Goal: Task Accomplishment & Management: Complete application form

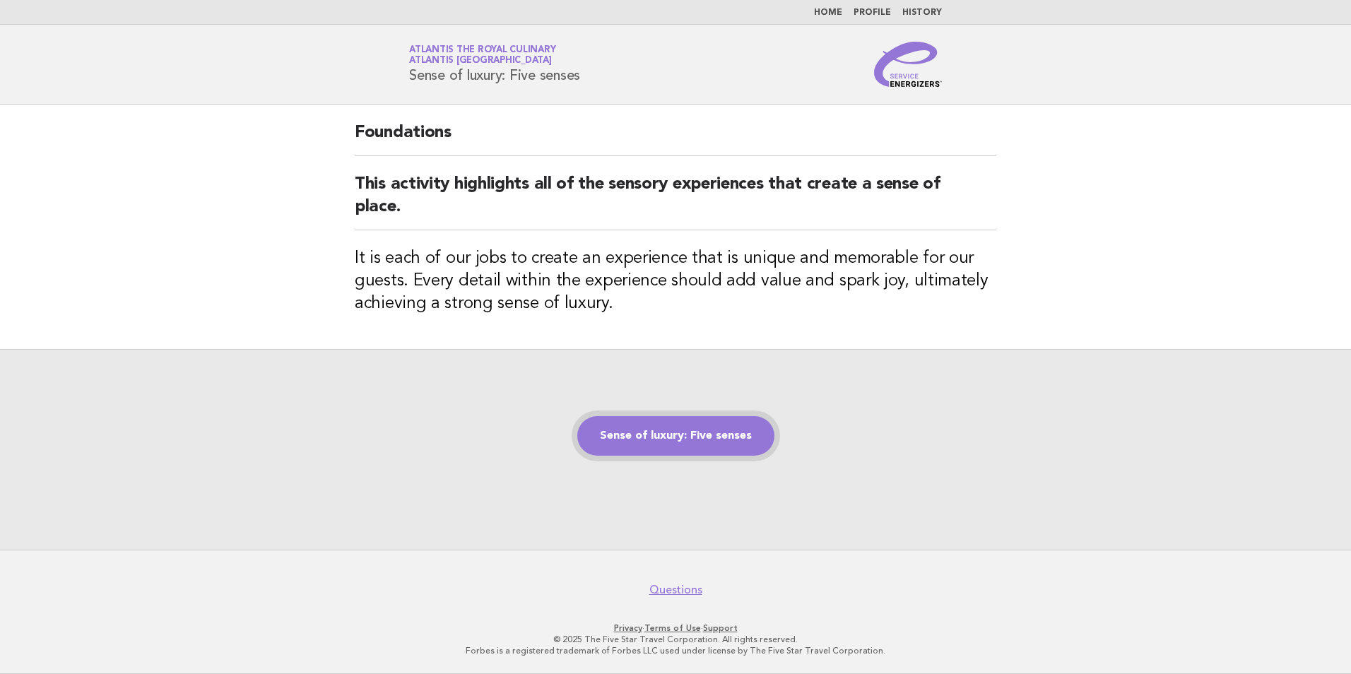
click at [721, 432] on link "Sense of luxury: Five senses" at bounding box center [675, 436] width 197 height 40
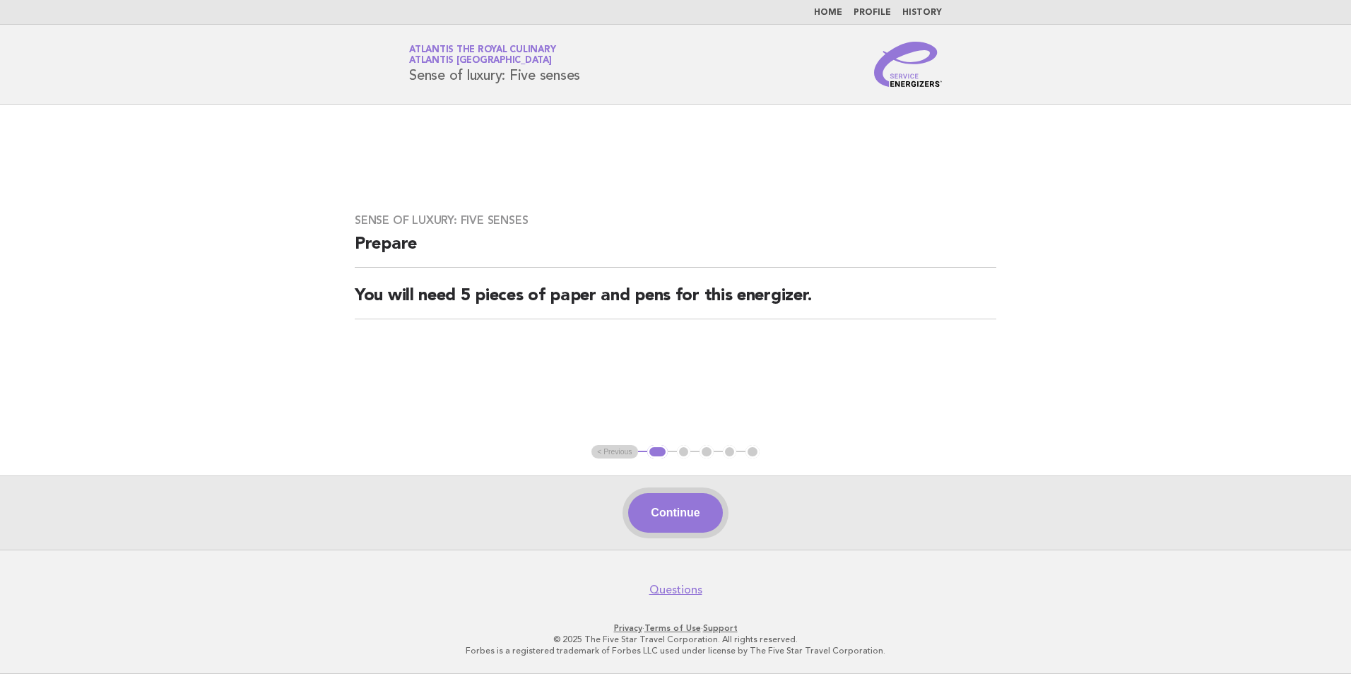
click at [701, 520] on button "Continue" at bounding box center [675, 513] width 94 height 40
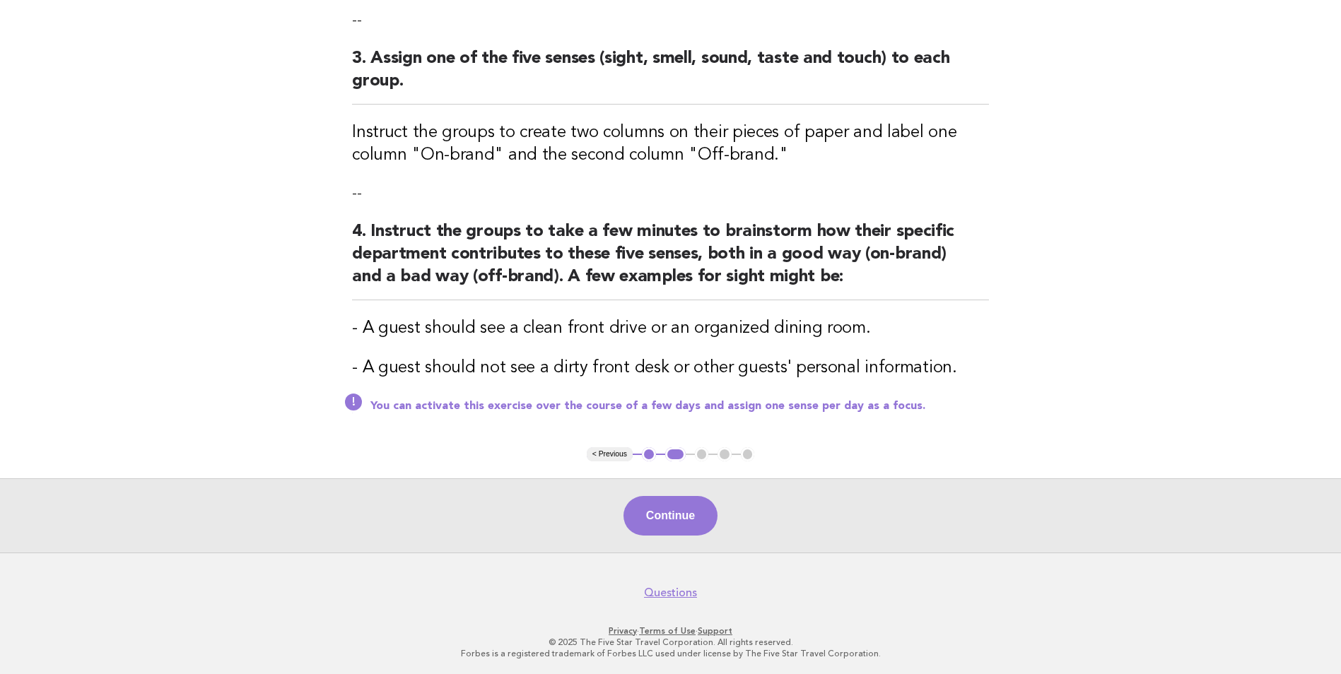
scroll to position [409, 0]
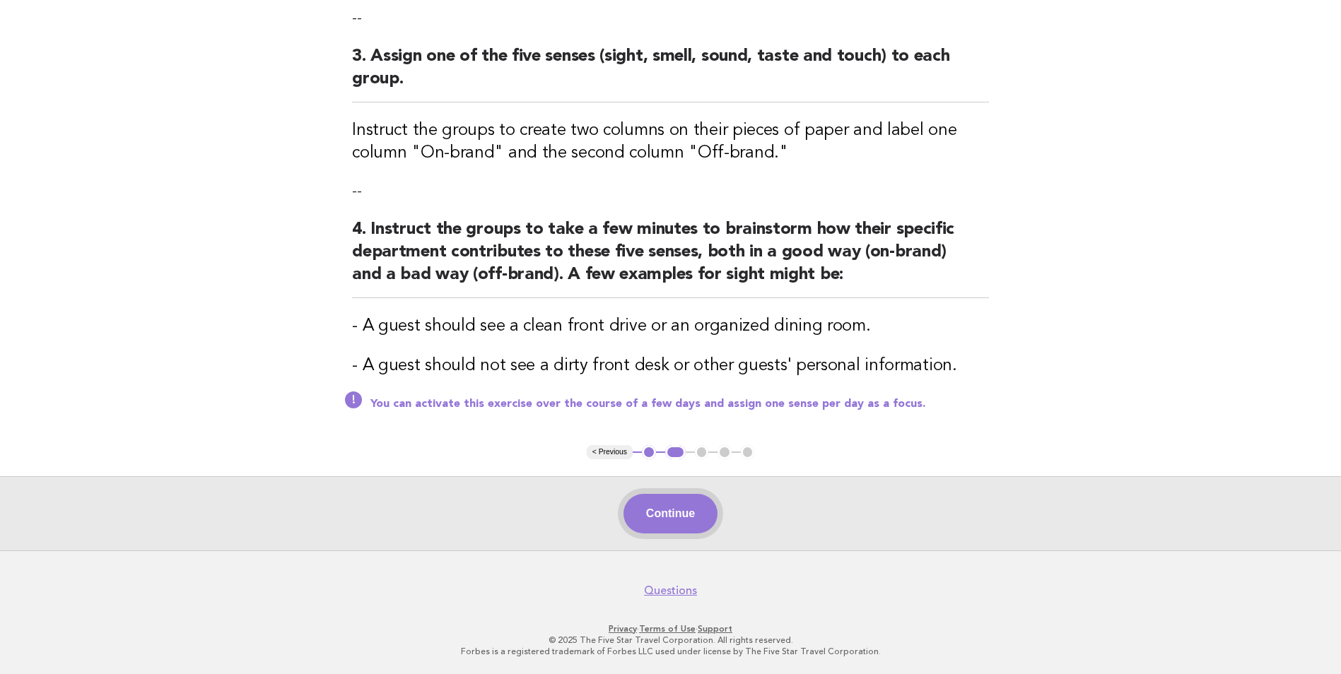
click at [707, 514] on button "Continue" at bounding box center [670, 514] width 94 height 40
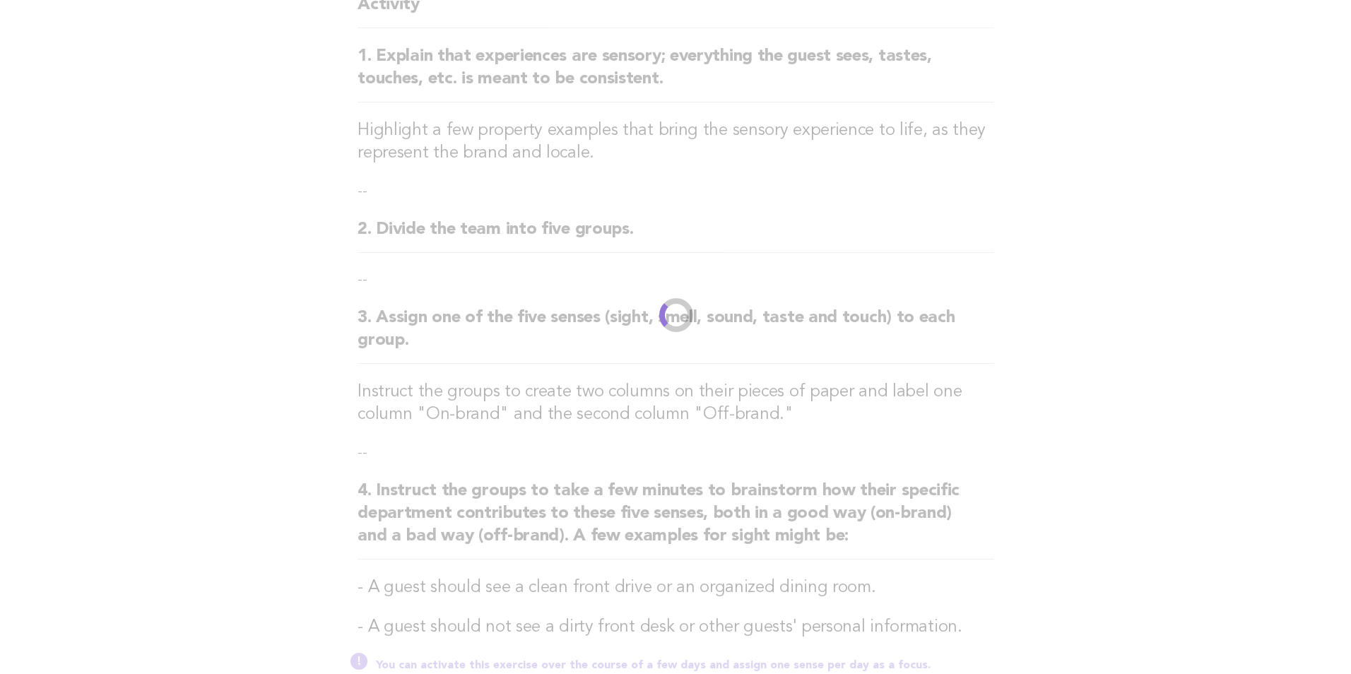
scroll to position [0, 0]
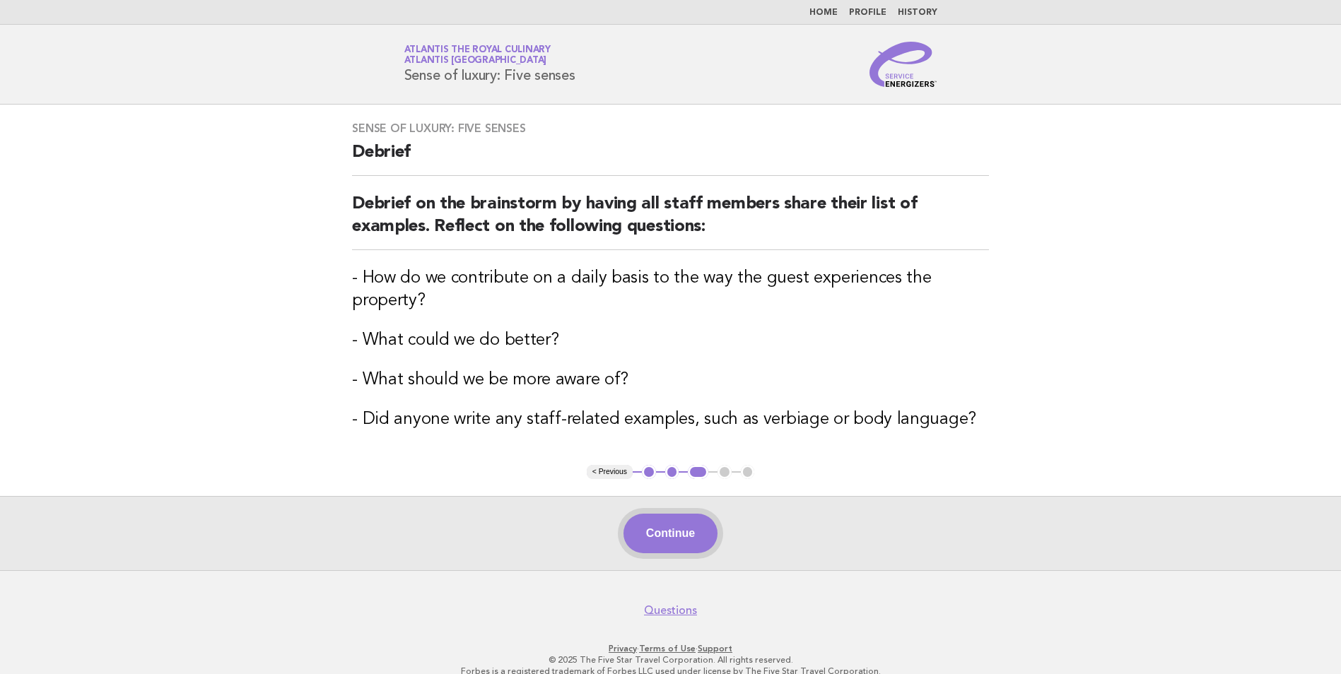
click at [685, 529] on button "Continue" at bounding box center [670, 534] width 94 height 40
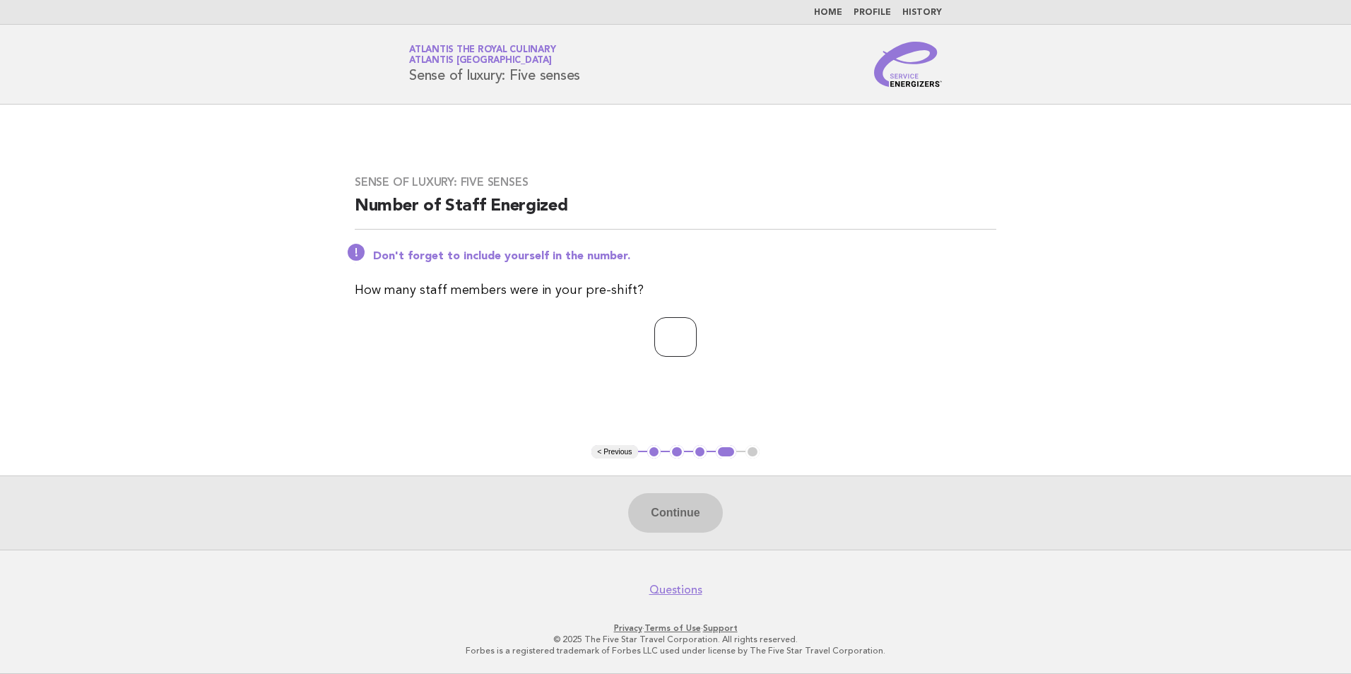
click at [663, 336] on input "number" at bounding box center [675, 337] width 42 height 40
type input "*"
click at [695, 517] on button "Continue" at bounding box center [675, 513] width 94 height 40
